Goal: Check status: Check status

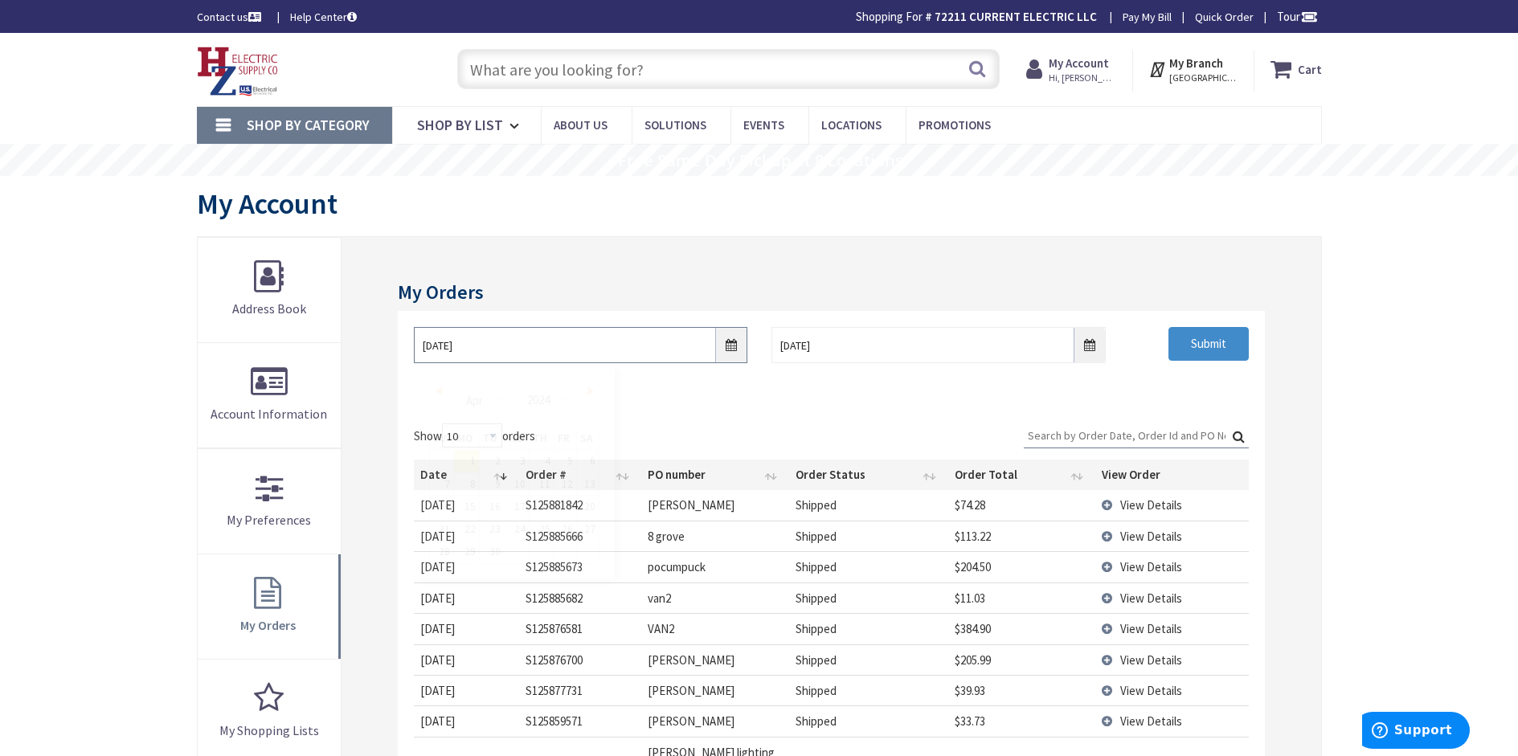
click at [727, 350] on input "04/01/2024" at bounding box center [580, 345] width 333 height 36
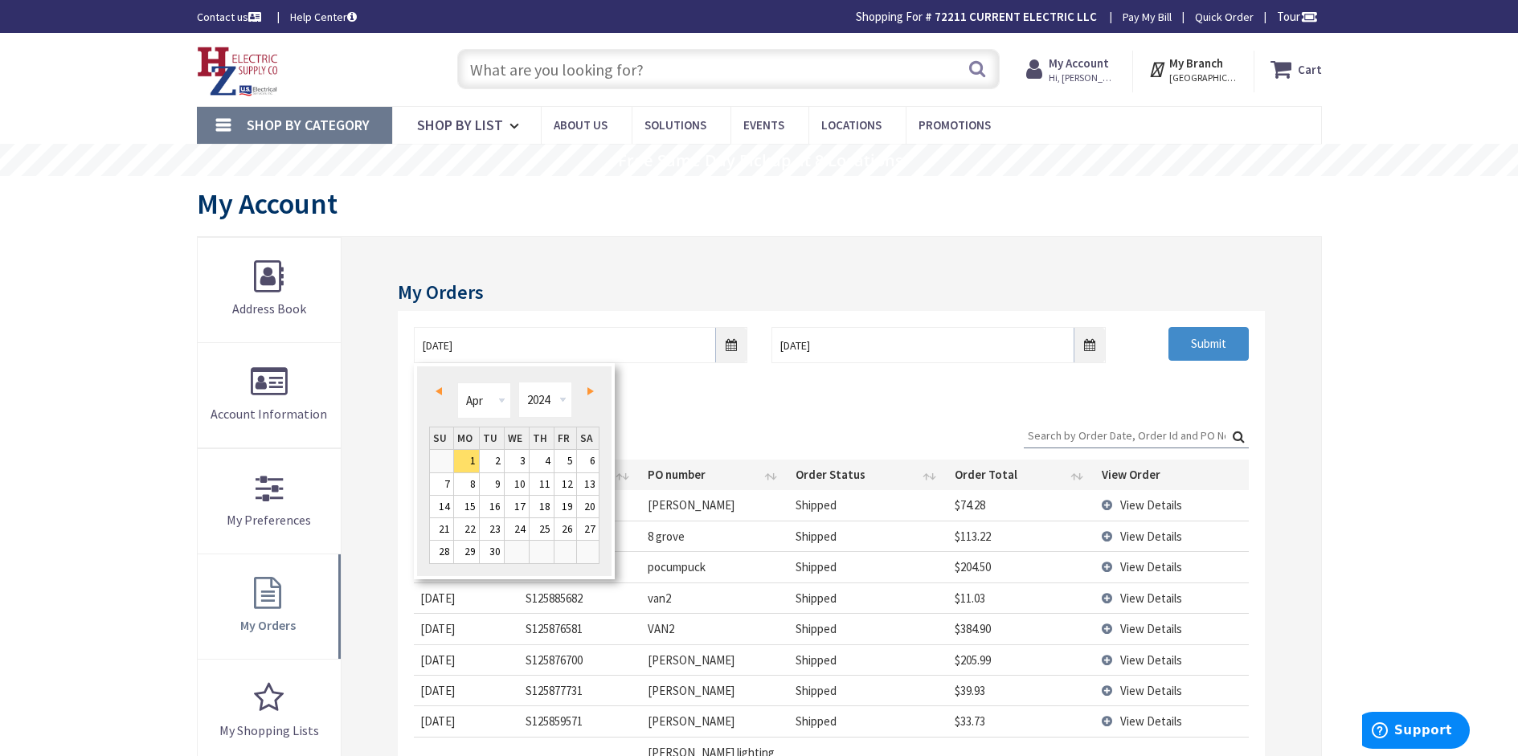
click at [588, 391] on span "Next" at bounding box center [590, 391] width 6 height 8
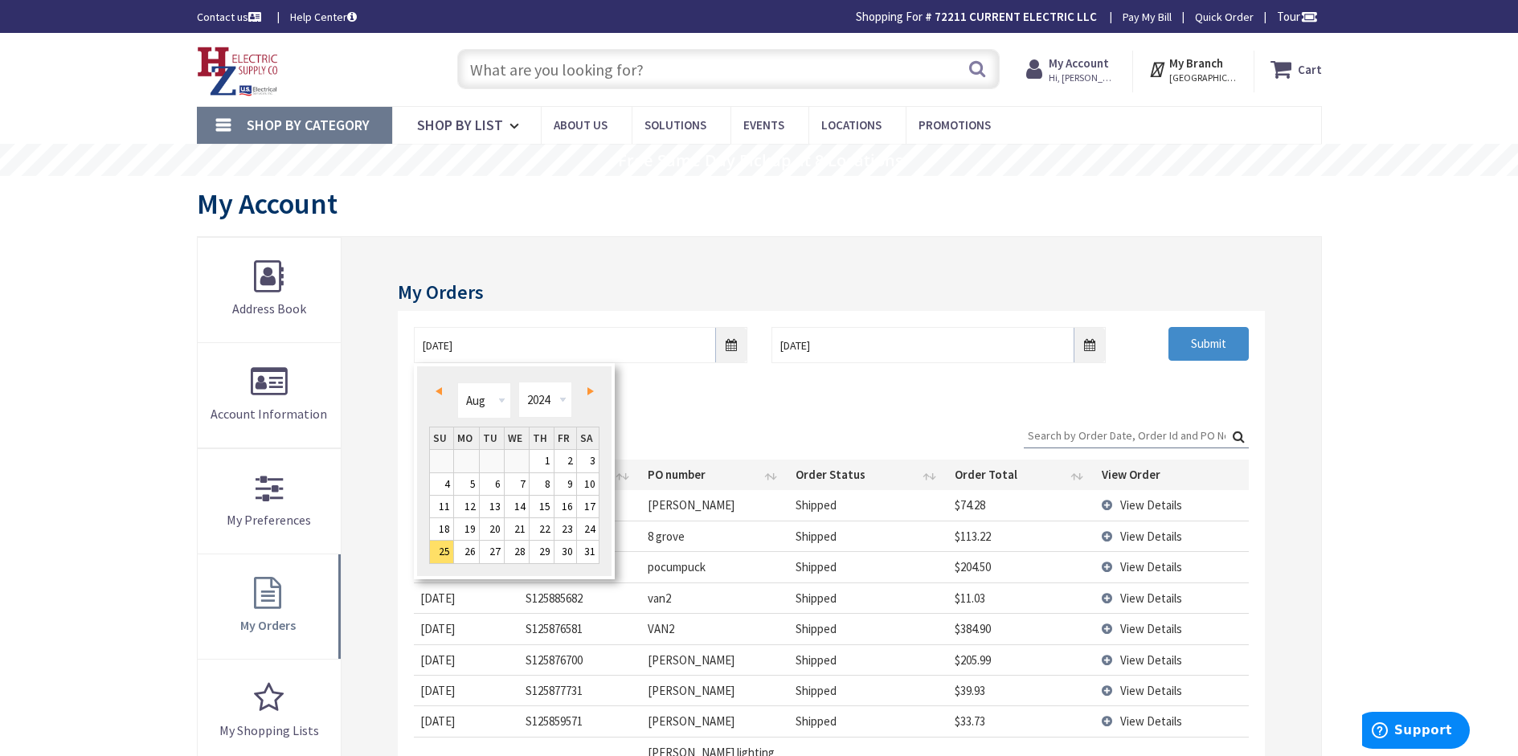
click at [588, 391] on span "Next" at bounding box center [590, 391] width 6 height 8
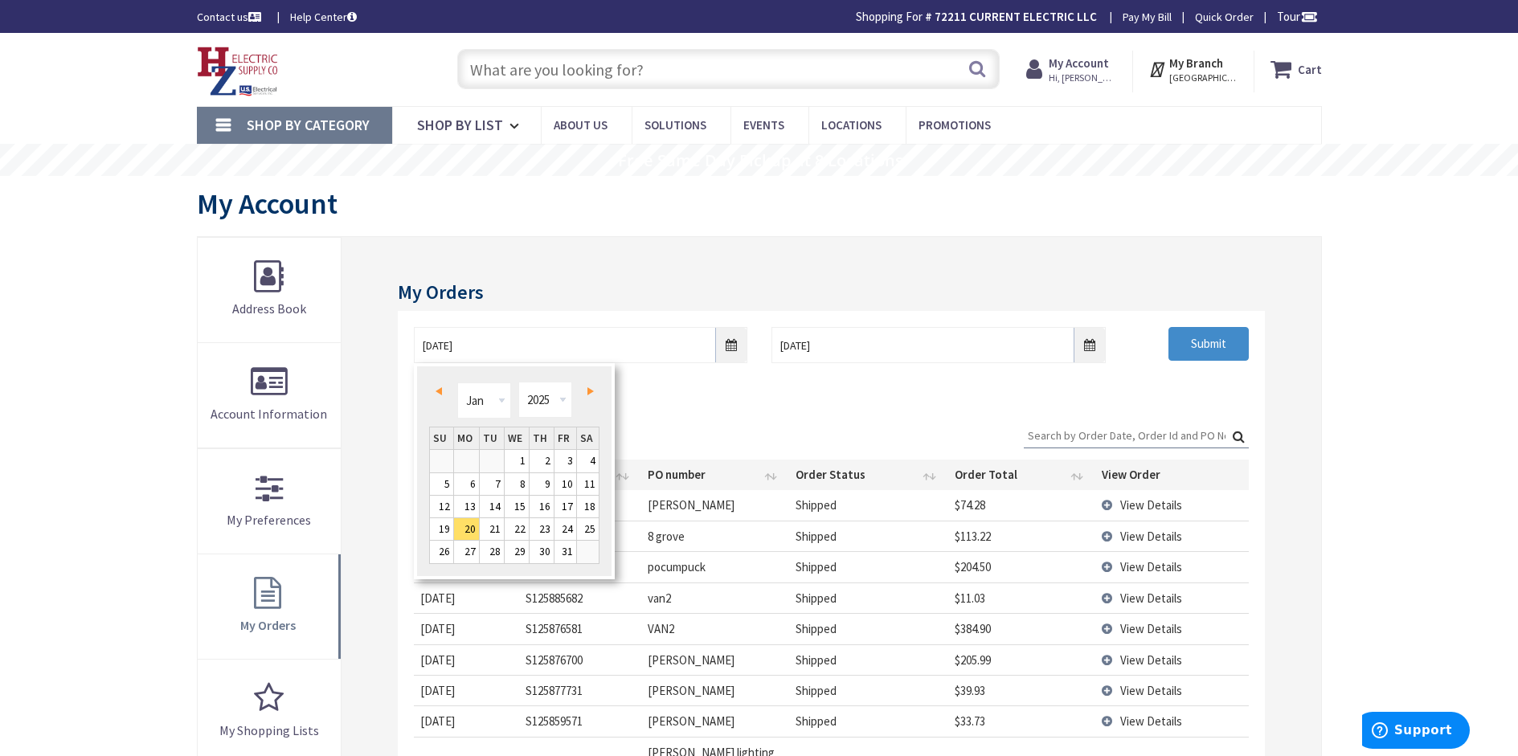
click at [588, 391] on span "Next" at bounding box center [590, 391] width 6 height 8
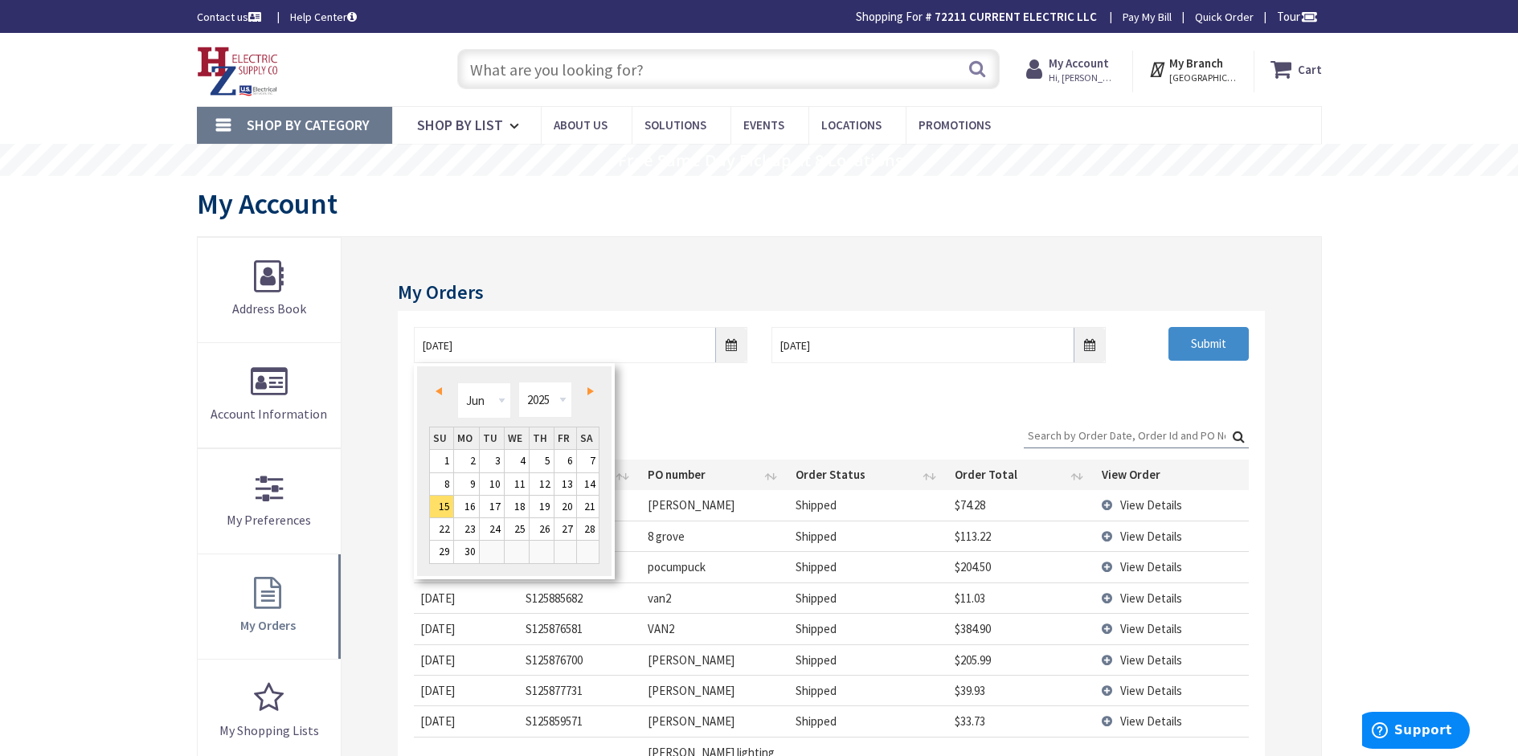
click at [588, 391] on span "Next" at bounding box center [590, 391] width 6 height 8
click at [467, 546] on link "25" at bounding box center [466, 552] width 25 height 22
type input "08/25/2025"
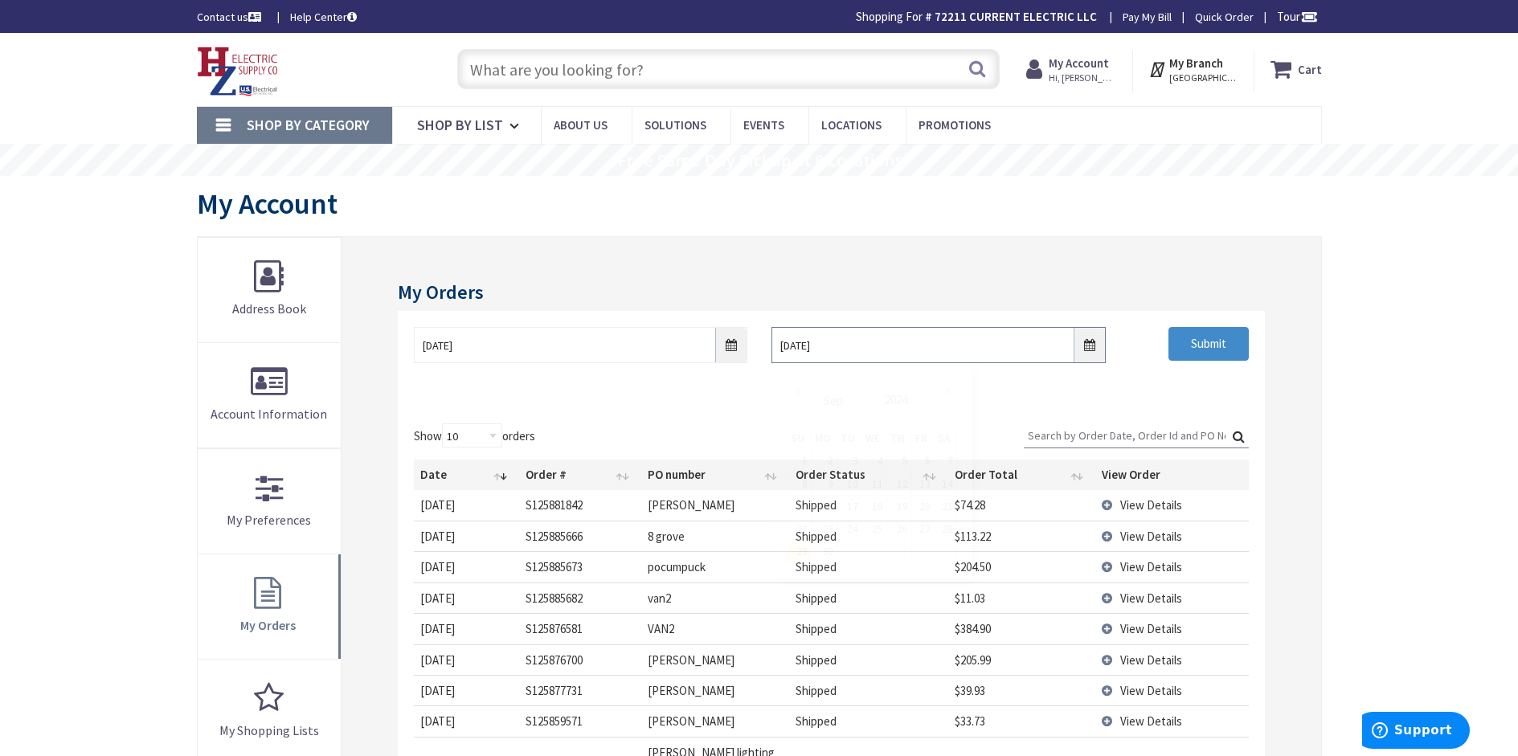
click at [1085, 346] on input "09/29/2024" at bounding box center [937, 345] width 333 height 36
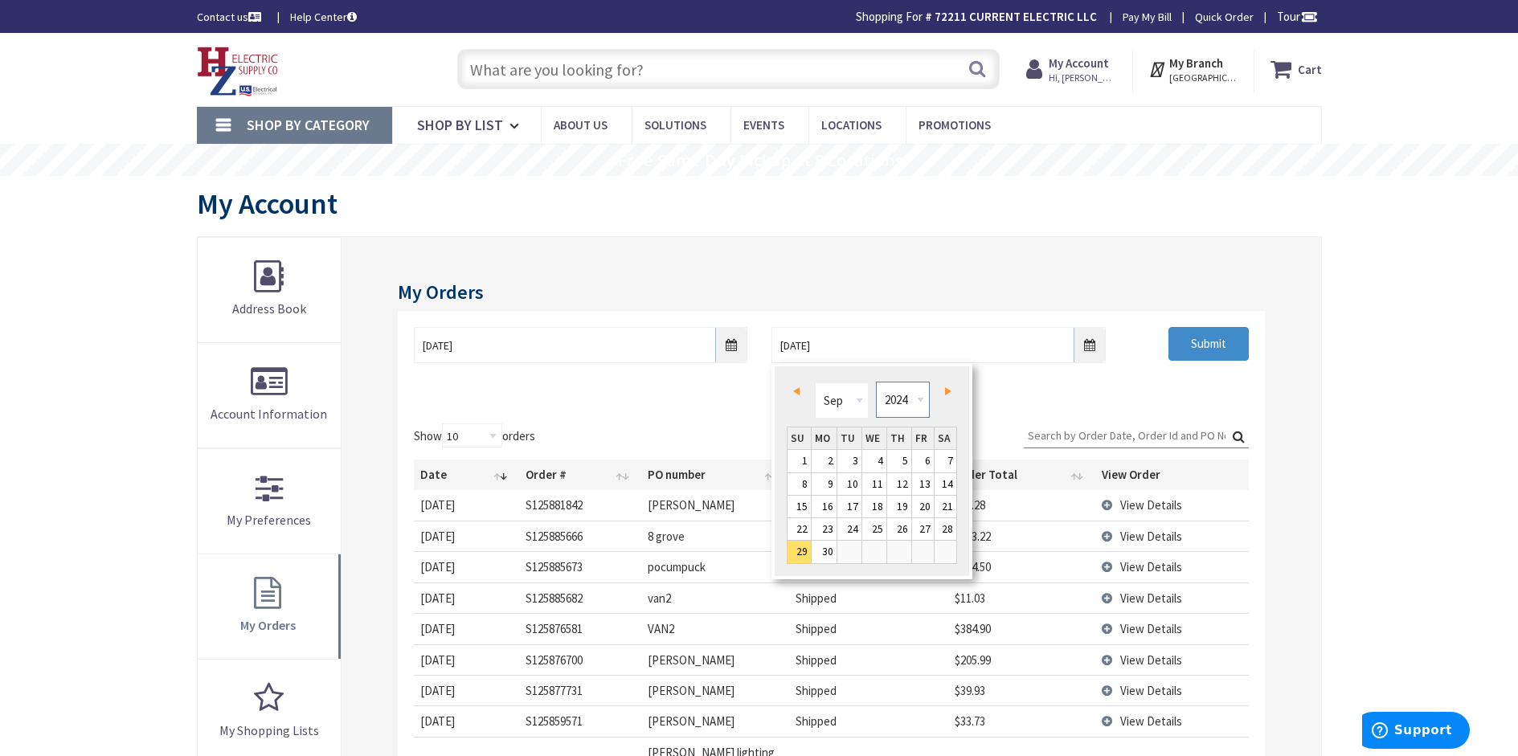
click at [921, 398] on select "1980 1981 1982 1983 1984 1985 1986 1987 1988 1989 1990 1991 1992 1993 1994 1995…" at bounding box center [903, 400] width 54 height 36
click at [954, 392] on link "Next" at bounding box center [945, 391] width 22 height 22
click at [904, 454] on link "2" at bounding box center [899, 461] width 24 height 22
type input "10/02/2025"
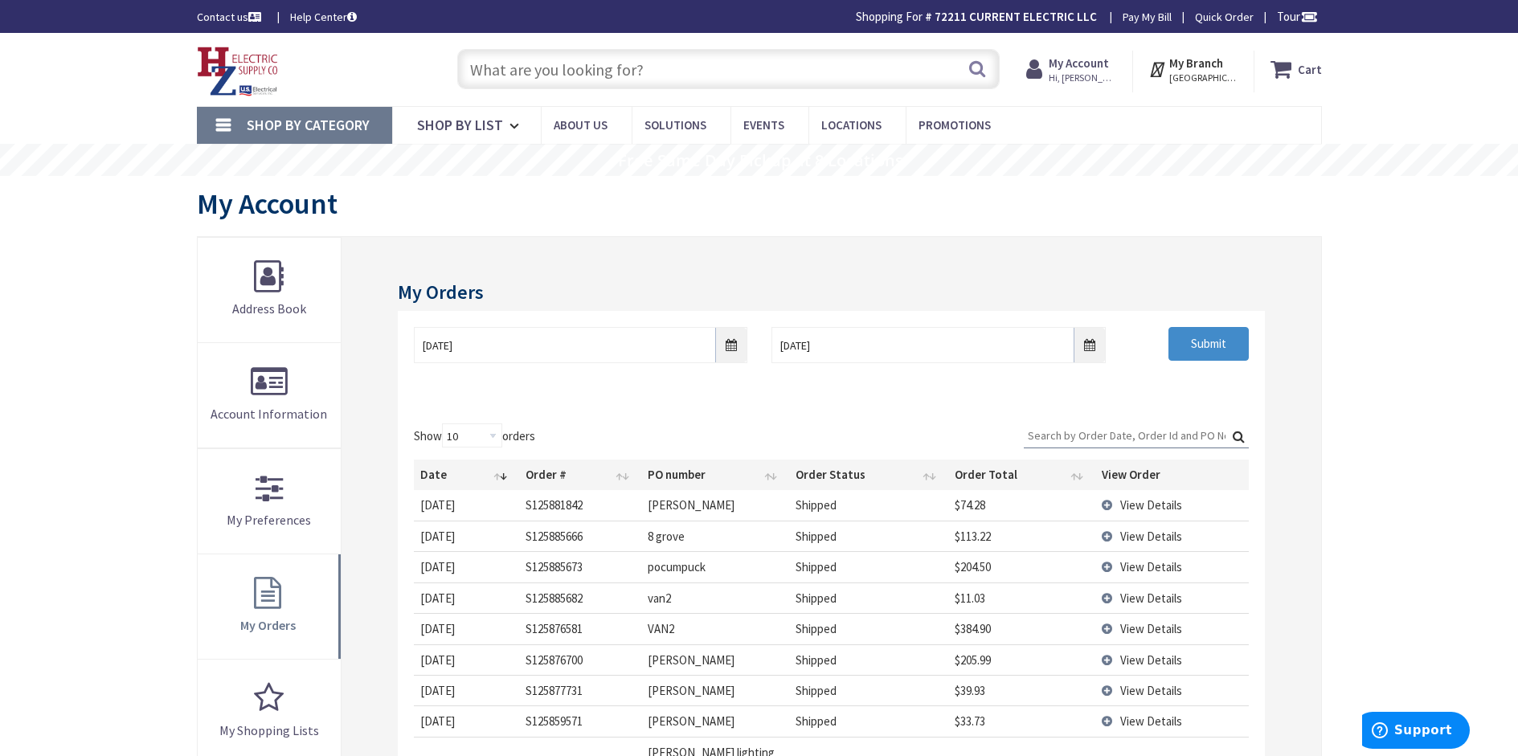
click at [1055, 379] on div "08/25/2025 10/02/2025 Submit" at bounding box center [831, 359] width 866 height 96
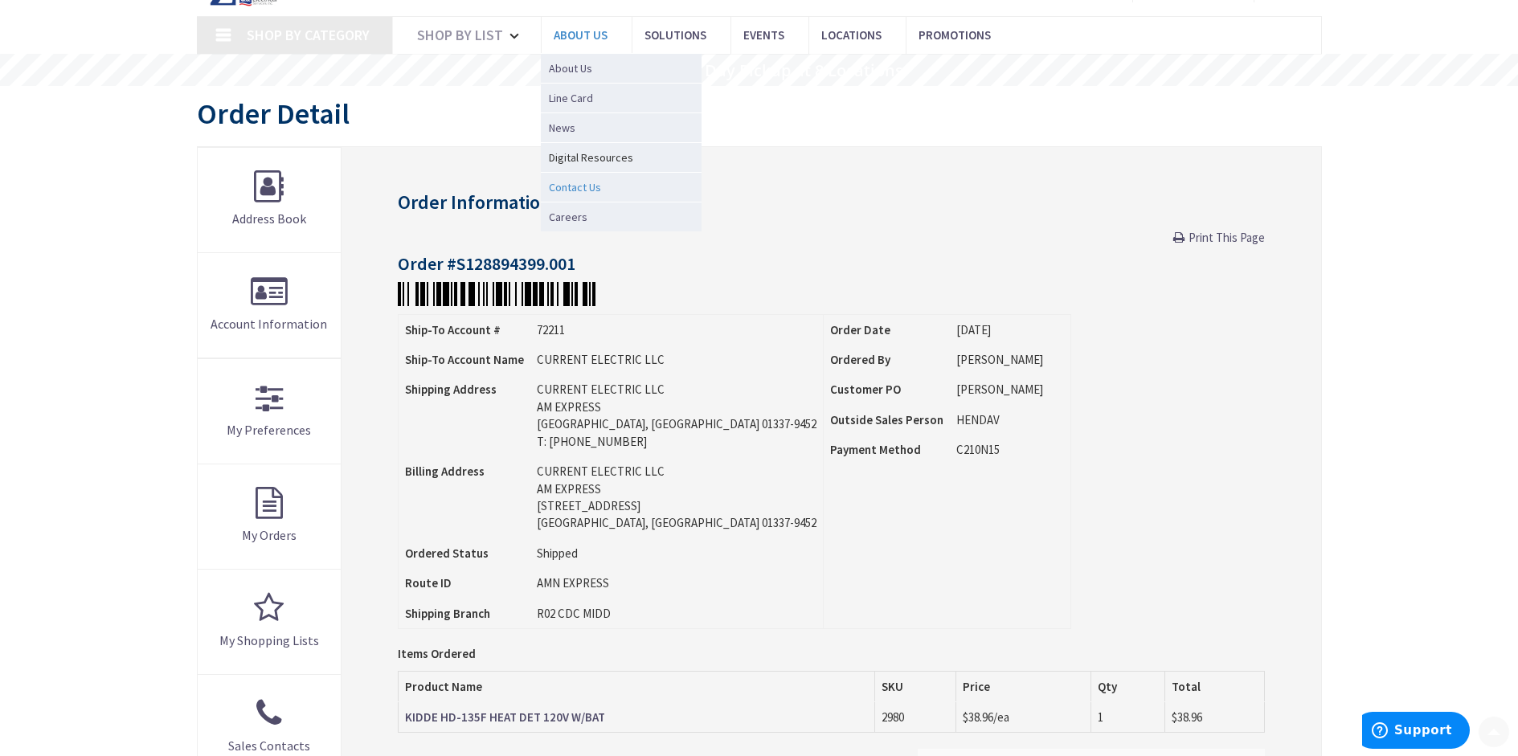
scroll to position [402, 0]
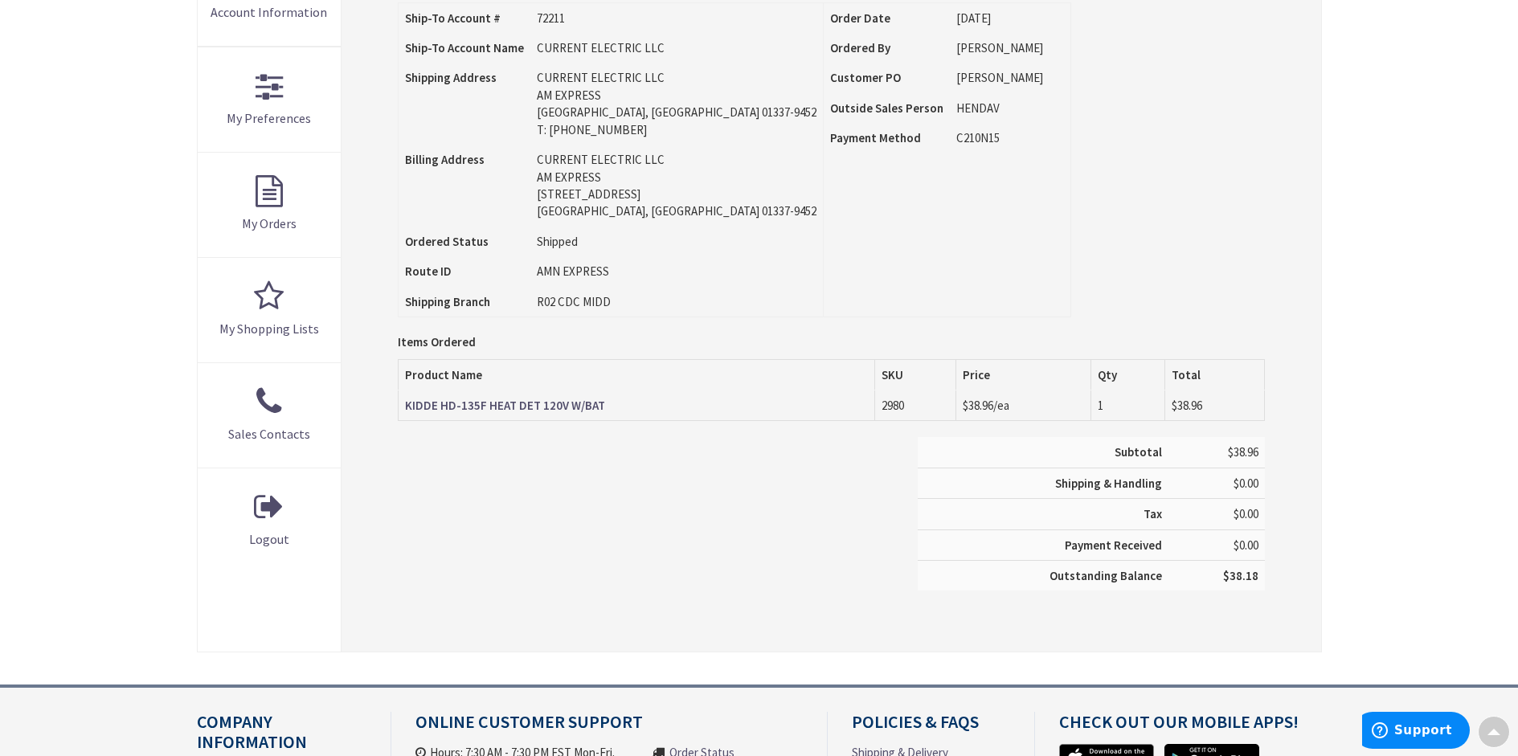
type input "[STREET_ADDRESS]"
drag, startPoint x: 623, startPoint y: 405, endPoint x: 403, endPoint y: 410, distance: 220.2
click at [403, 410] on td "KIDDE HD-135F HEAT DET 120V W/BAT" at bounding box center [637, 406] width 477 height 31
copy strong "KIDDE HD-135F HEAT DET 120V W/BAT"
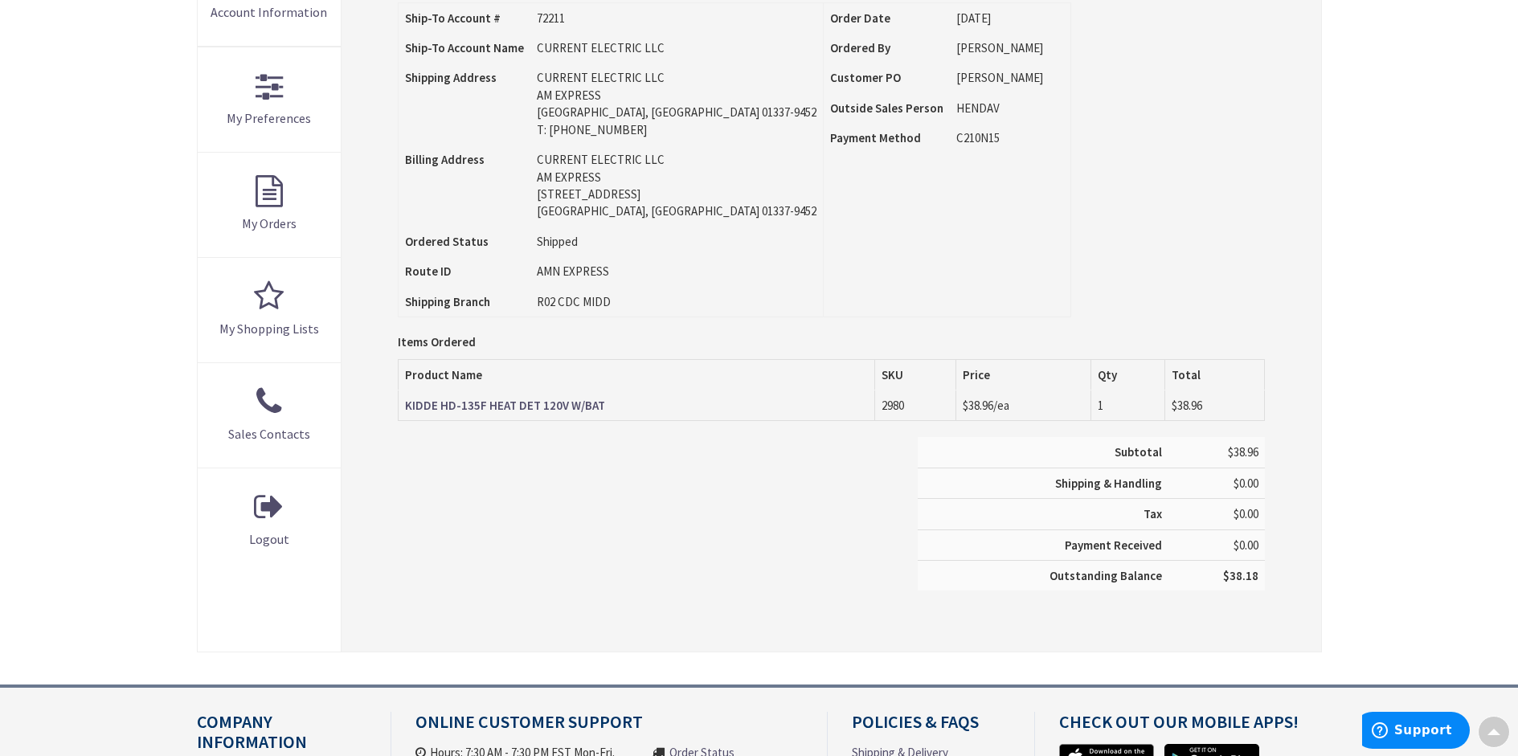
click at [1375, 265] on div "Skip to Content Toggle Nav Search Cart My Cart Close" at bounding box center [759, 312] width 1518 height 1362
